Goal: Task Accomplishment & Management: Use online tool/utility

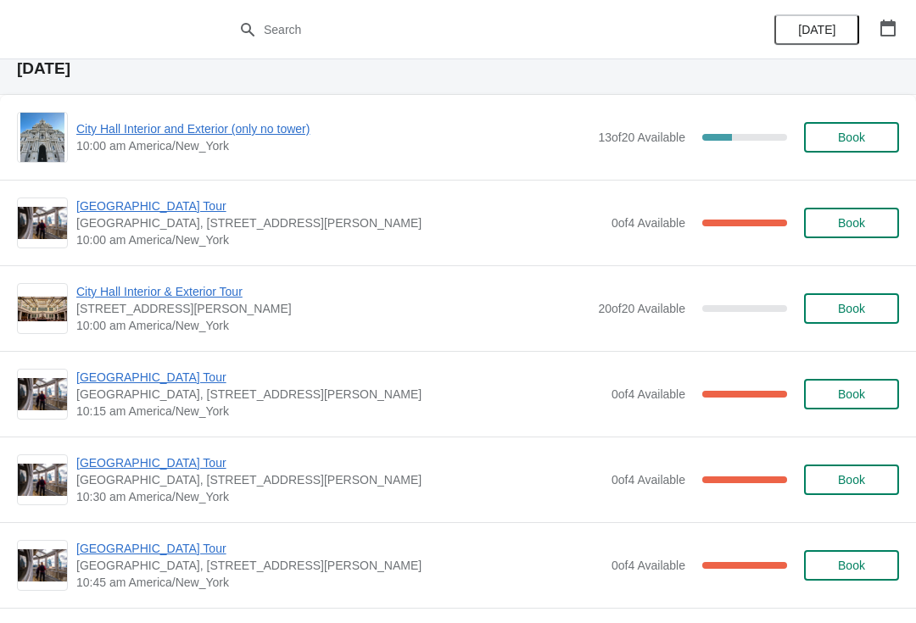
scroll to position [69, 0]
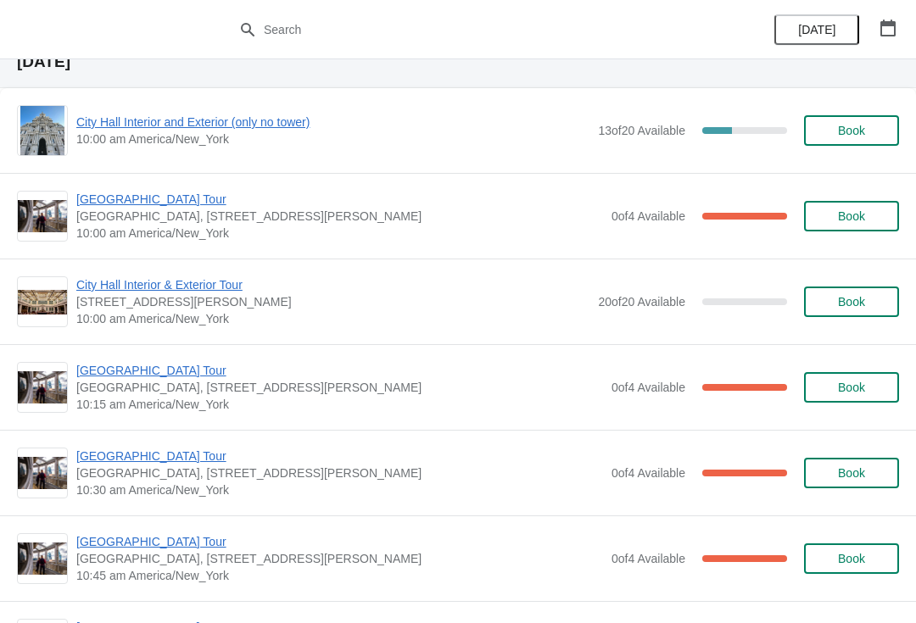
click at [871, 215] on span "Book" at bounding box center [851, 216] width 64 height 14
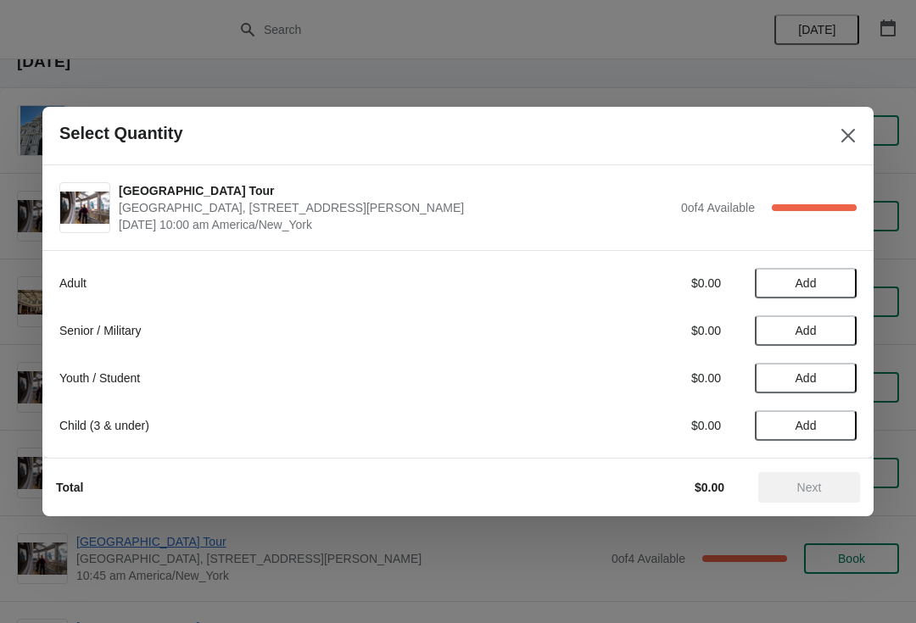
click at [851, 132] on icon "Close" at bounding box center [848, 136] width 14 height 14
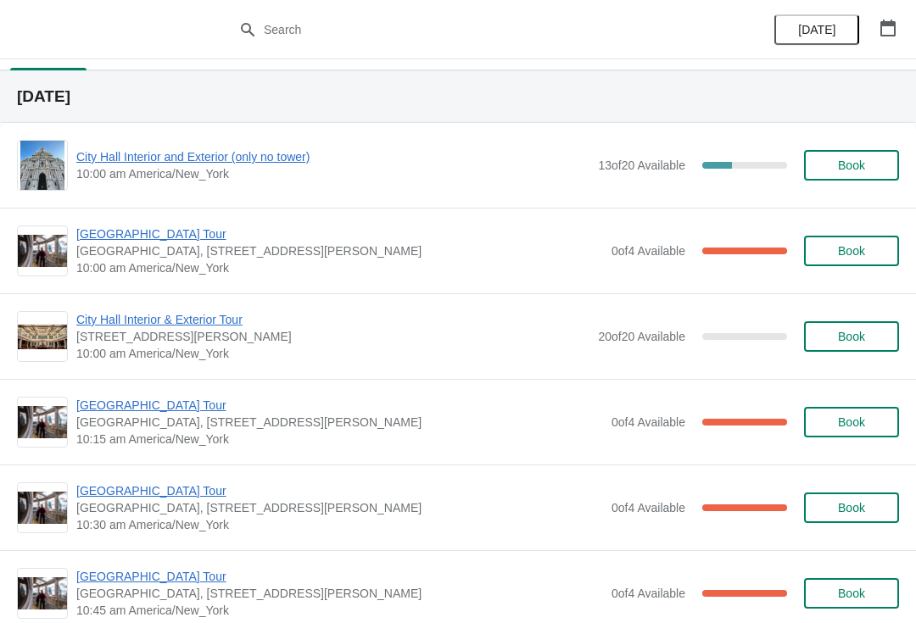
scroll to position [26, 0]
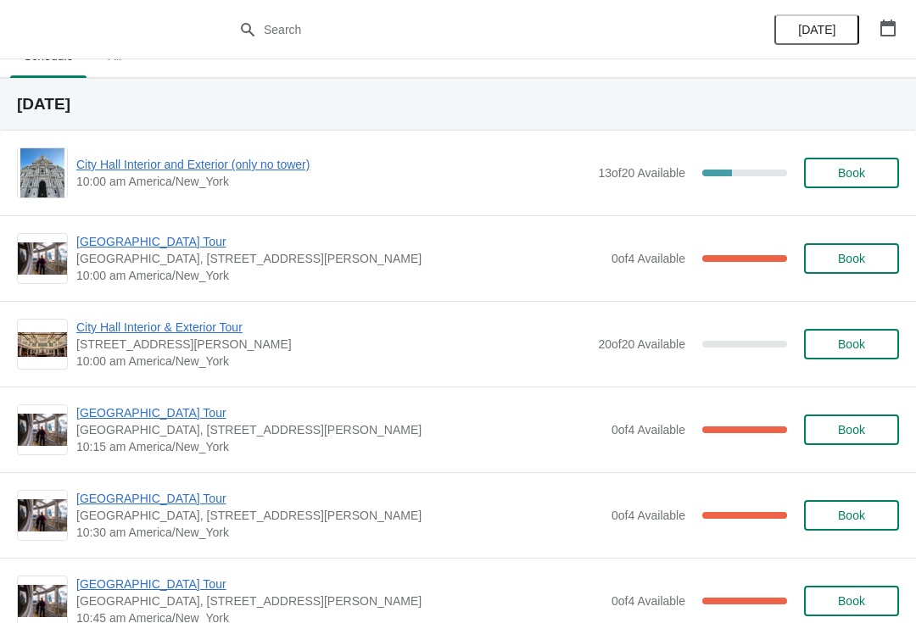
click at [831, 240] on div "City Hall Tower Tour City Hall Visitor Center, 1400 John F Kennedy Boulevard Su…" at bounding box center [487, 258] width 823 height 51
click at [854, 250] on button "Book" at bounding box center [851, 258] width 95 height 31
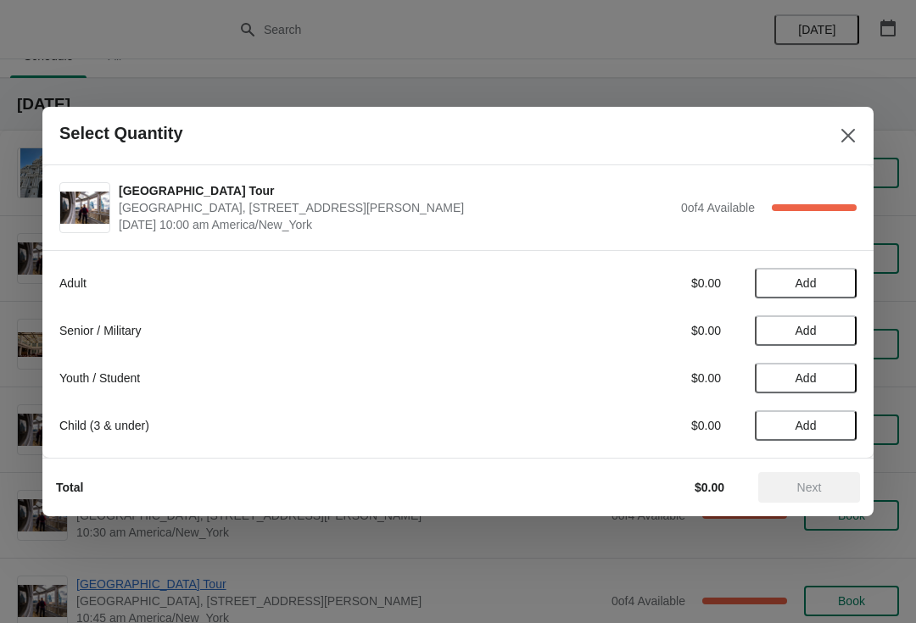
click at [833, 147] on button "Close" at bounding box center [848, 135] width 31 height 31
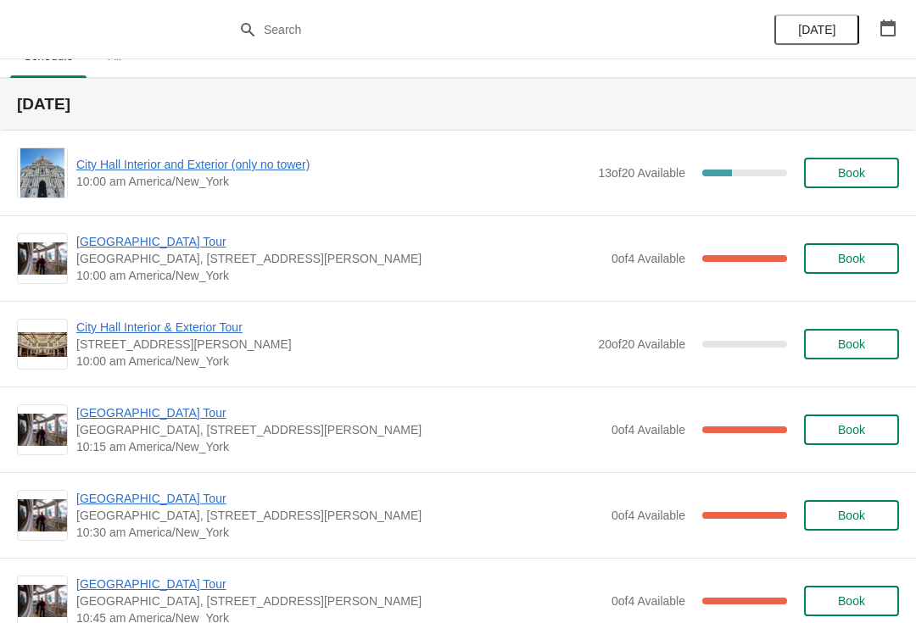
scroll to position [25, 0]
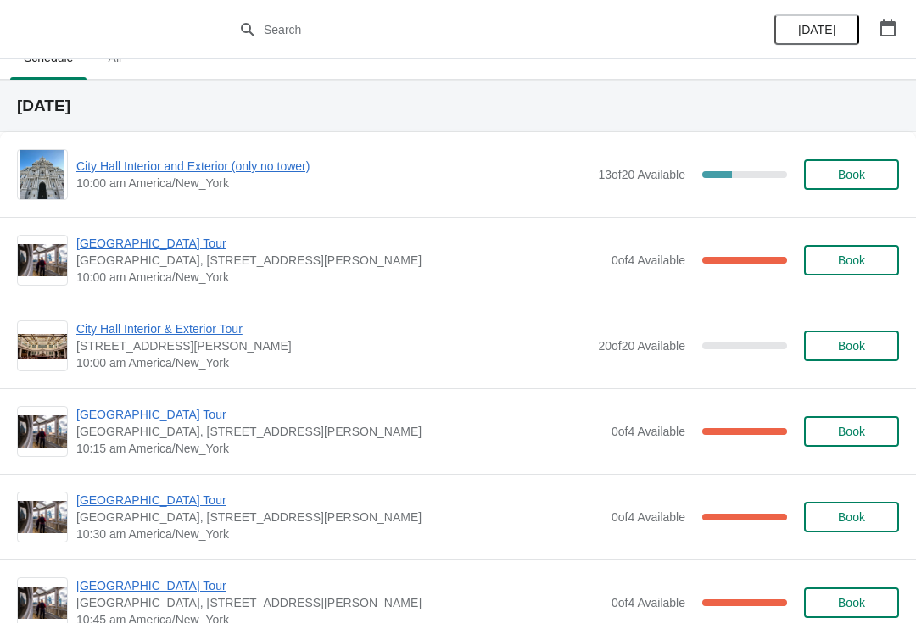
click at [165, 247] on span "[GEOGRAPHIC_DATA] Tour" at bounding box center [339, 243] width 527 height 17
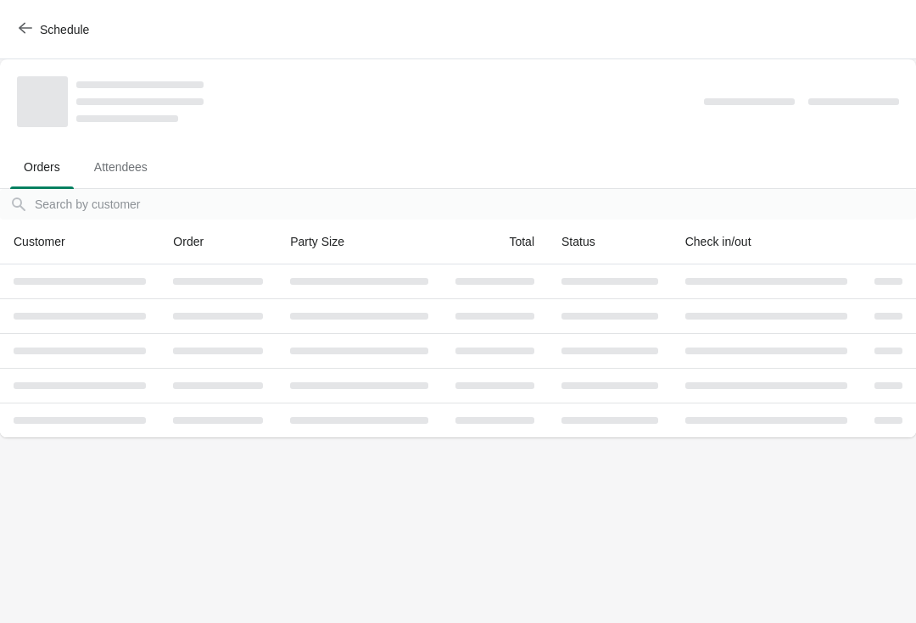
scroll to position [0, 0]
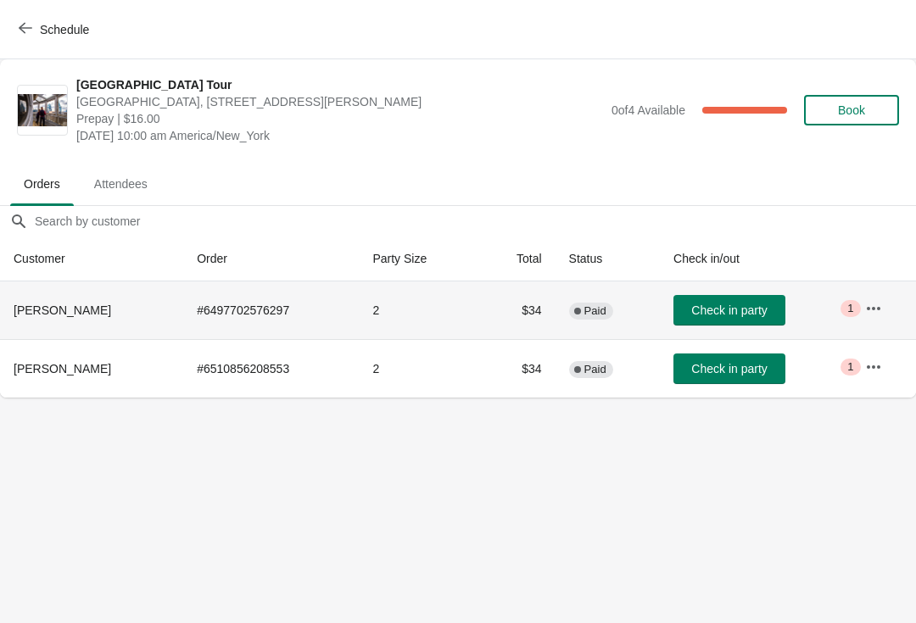
click at [757, 312] on span "Check in party" at bounding box center [728, 311] width 75 height 14
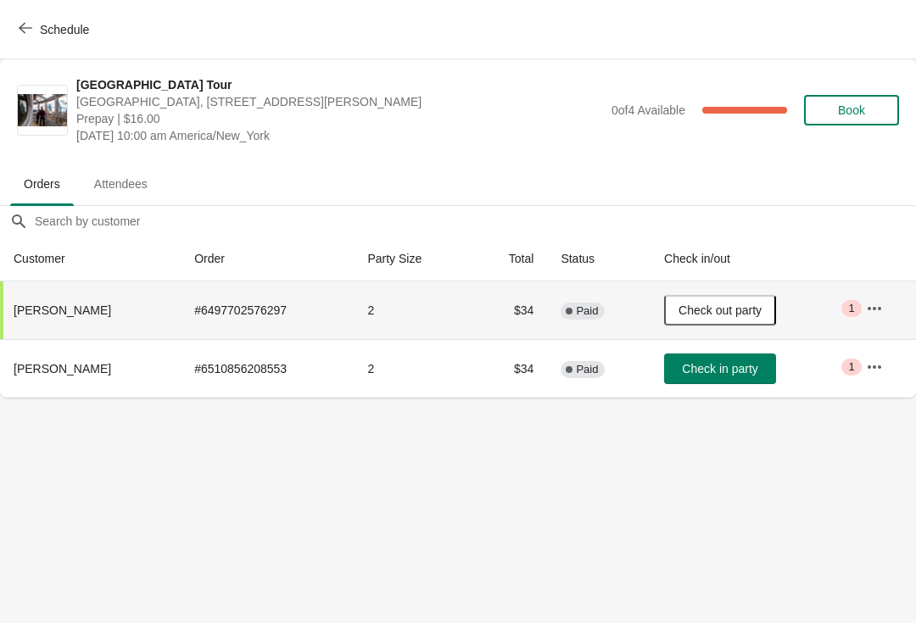
click at [12, 14] on button "Schedule" at bounding box center [55, 29] width 94 height 31
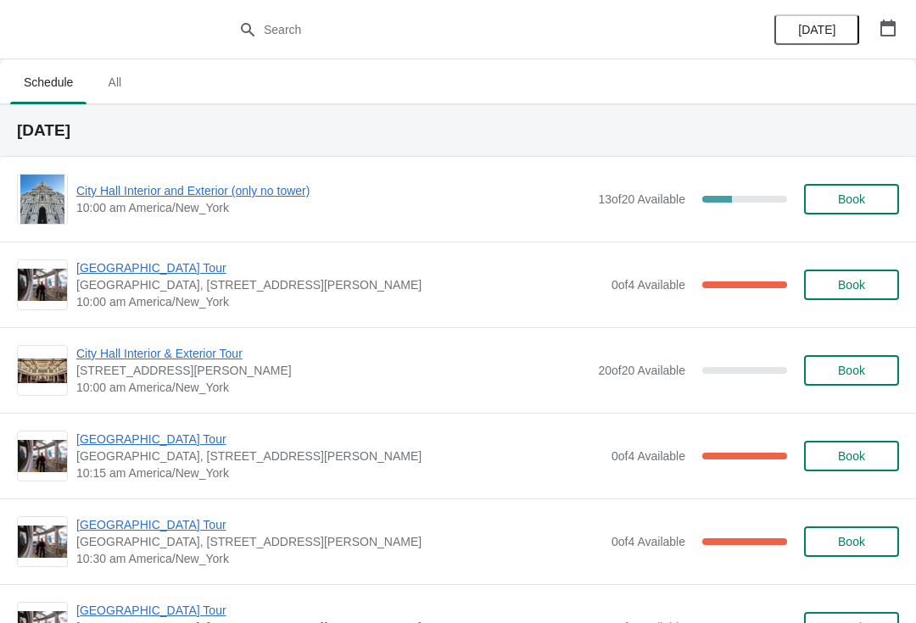
scroll to position [17, 0]
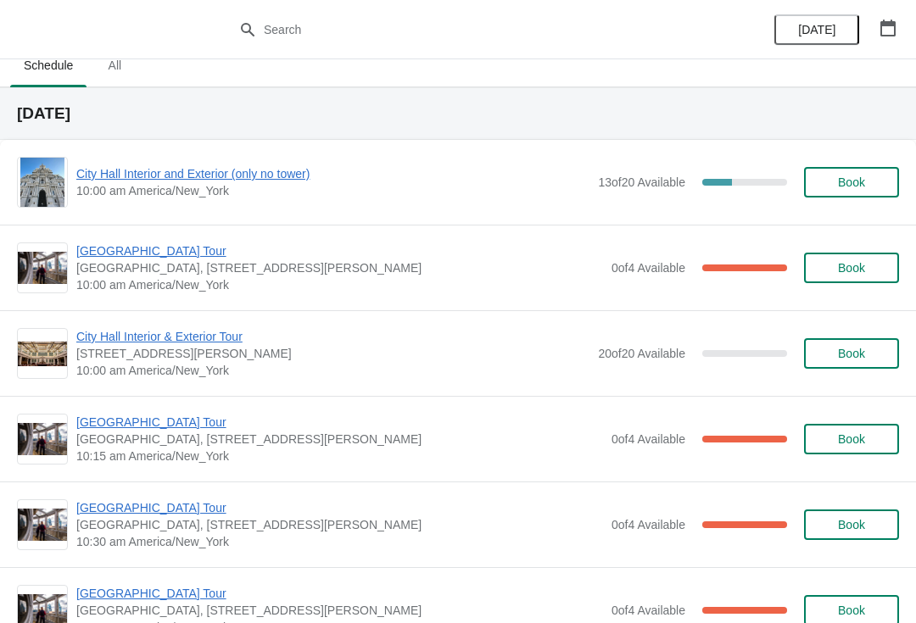
click at [159, 172] on span "City Hall Interior and Exterior (only no tower)" at bounding box center [332, 173] width 513 height 17
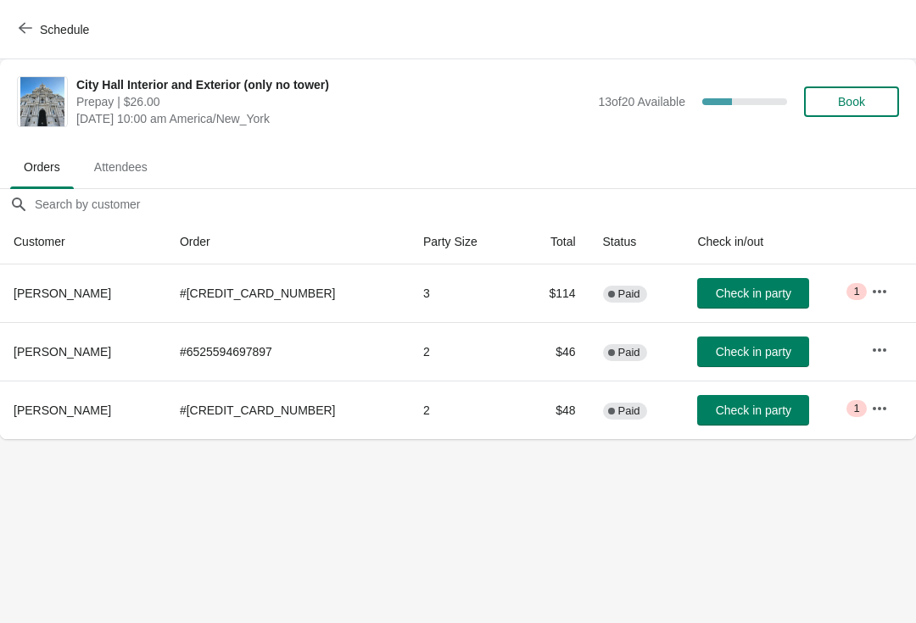
click at [23, 33] on icon "button" at bounding box center [26, 28] width 14 height 14
